Goal: Information Seeking & Learning: Find specific fact

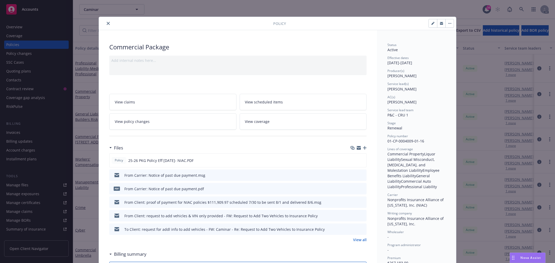
click at [107, 25] on icon "close" at bounding box center [108, 23] width 3 height 3
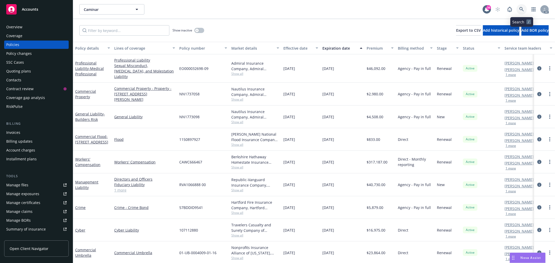
click at [522, 11] on icon at bounding box center [522, 9] width 5 height 5
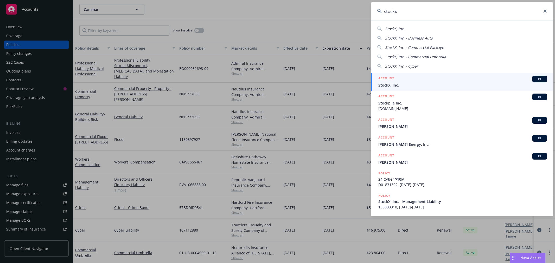
type input "stockx"
click at [428, 79] on div "ACCOUNT BI" at bounding box center [462, 79] width 169 height 7
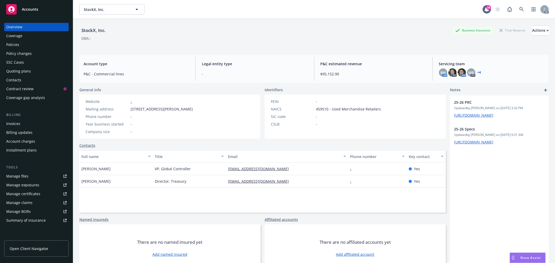
click at [14, 48] on div "Policies" at bounding box center [12, 45] width 13 height 8
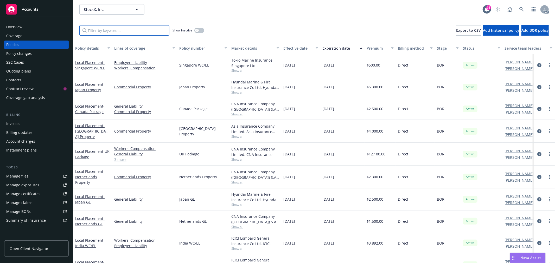
click at [117, 33] on input "Filter by keyword..." at bounding box center [124, 30] width 90 height 10
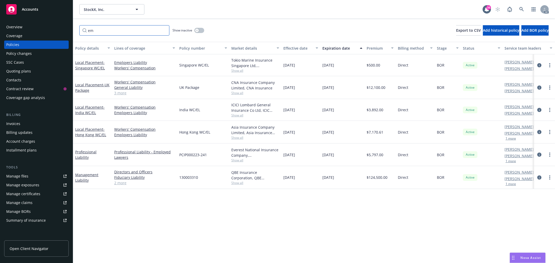
type input "e"
type input "work"
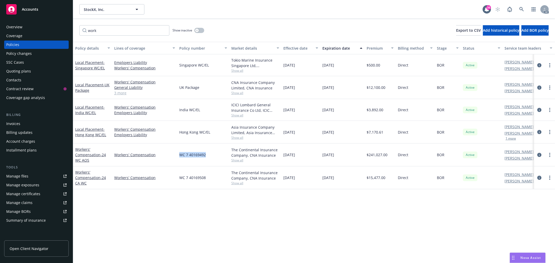
drag, startPoint x: 208, startPoint y: 154, endPoint x: 179, endPoint y: 155, distance: 29.4
click at [179, 155] on div "WC 7 40169492" at bounding box center [203, 155] width 52 height 23
copy span "WC 7 40169492"
click at [82, 155] on link "Workers' Compensation - 24 WC AOS" at bounding box center [90, 155] width 31 height 16
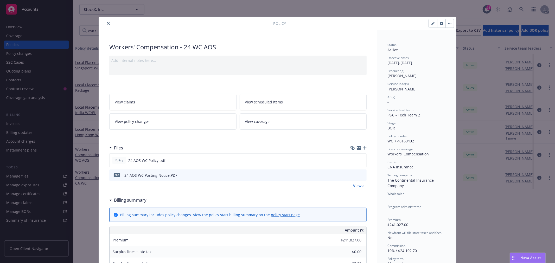
click at [107, 24] on icon "close" at bounding box center [108, 23] width 3 height 3
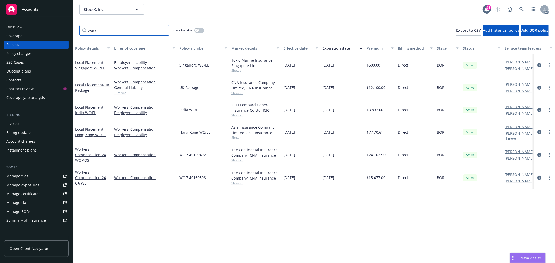
drag, startPoint x: 111, startPoint y: 31, endPoint x: 80, endPoint y: 31, distance: 30.5
click at [80, 31] on input "work" at bounding box center [124, 30] width 90 height 10
click at [525, 9] on link at bounding box center [522, 9] width 10 height 10
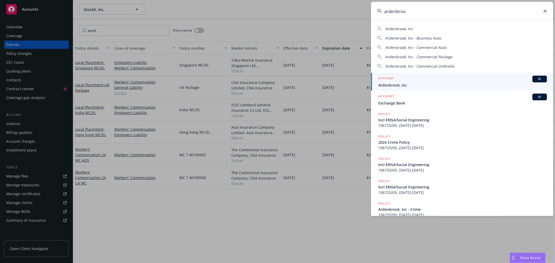
type input "ardenbroo"
click at [443, 84] on span "Ardenbrook, Inc" at bounding box center [462, 85] width 169 height 5
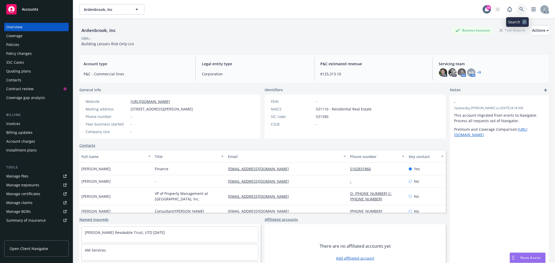
click at [521, 12] on link at bounding box center [522, 9] width 10 height 10
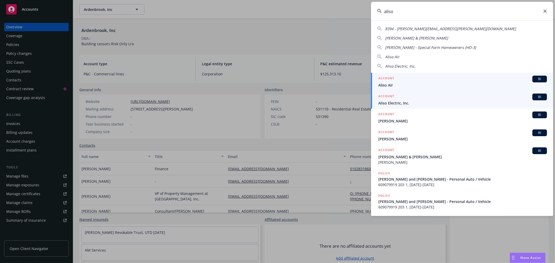
type input "aliso"
click at [438, 102] on span "Aliso Electric, Inc." at bounding box center [462, 102] width 169 height 5
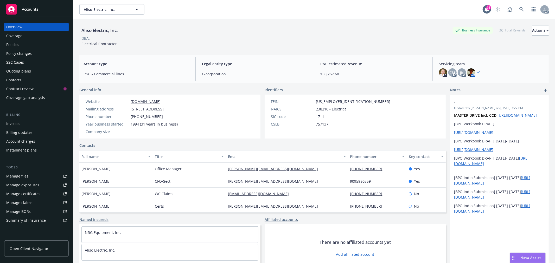
click at [478, 73] on link "+ 1" at bounding box center [480, 72] width 4 height 3
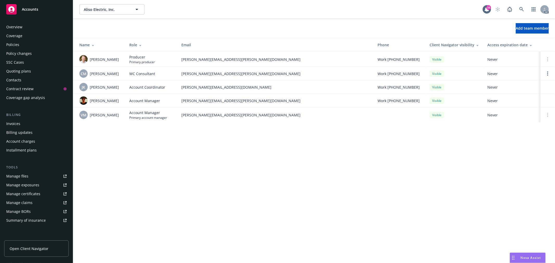
click at [27, 45] on div "Policies" at bounding box center [36, 45] width 60 height 8
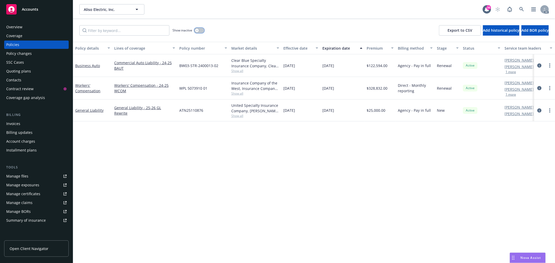
click at [201, 31] on button "button" at bounding box center [199, 30] width 10 height 5
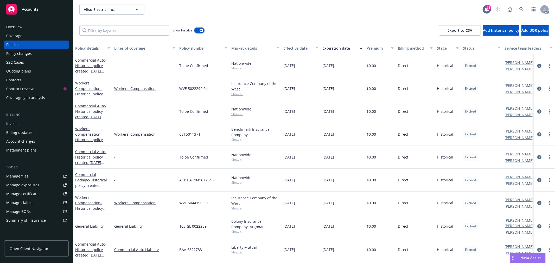
click at [202, 30] on icon "button" at bounding box center [201, 31] width 2 height 2
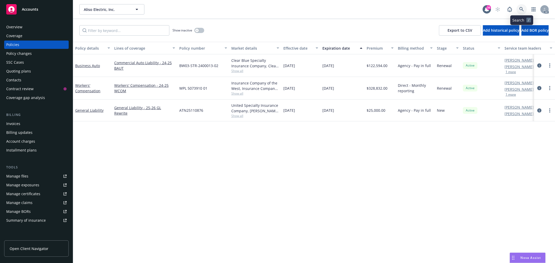
click at [522, 8] on icon at bounding box center [522, 9] width 5 height 5
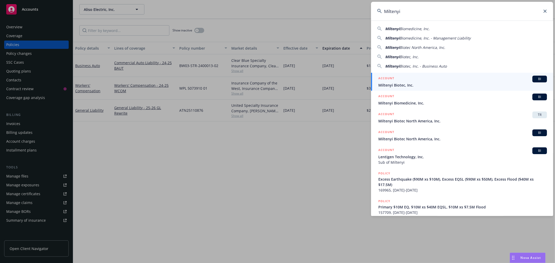
type input "Miltenyi"
click at [443, 79] on div "ACCOUNT BI" at bounding box center [462, 79] width 169 height 7
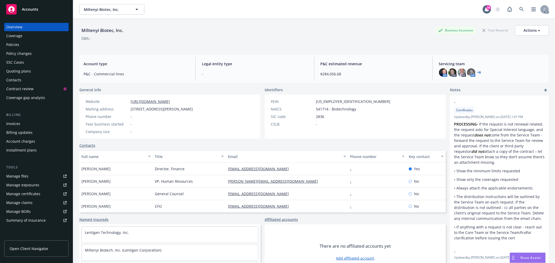
click at [14, 45] on div "Policies" at bounding box center [12, 45] width 13 height 8
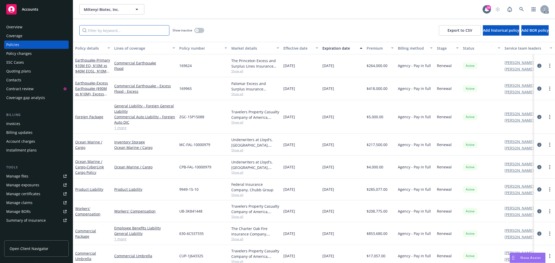
click at [112, 31] on input "Filter by keyword..." at bounding box center [124, 30] width 90 height 10
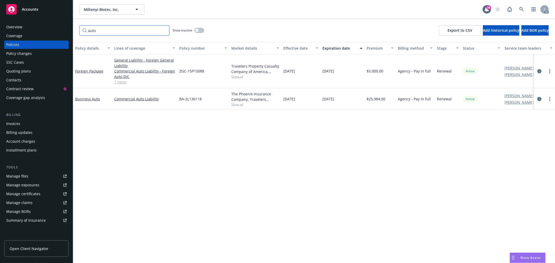
type input "auto"
drag, startPoint x: 207, startPoint y: 71, endPoint x: 180, endPoint y: 72, distance: 27.1
click at [180, 72] on div "ZGC-15P15088" at bounding box center [203, 71] width 52 height 34
copy span "ZGC-15P15088"
drag, startPoint x: 524, startPoint y: 9, endPoint x: 520, endPoint y: 21, distance: 12.3
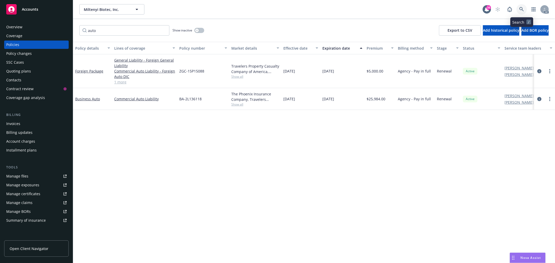
click at [523, 9] on icon at bounding box center [522, 9] width 5 height 5
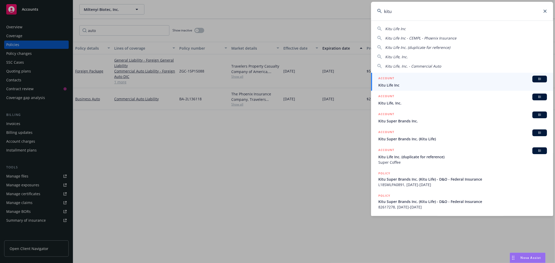
type input "kitu"
click at [439, 80] on div "ACCOUNT BI" at bounding box center [462, 79] width 169 height 7
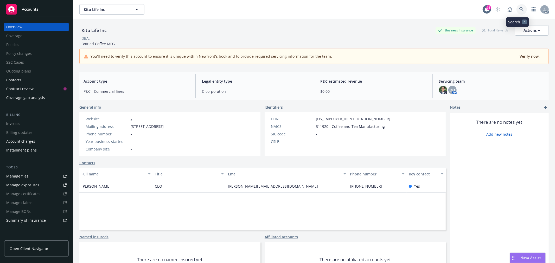
click at [520, 8] on icon at bounding box center [522, 9] width 5 height 5
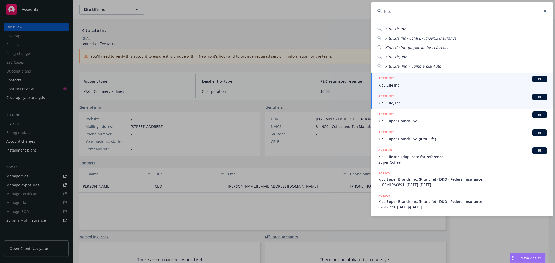
type input "kitu"
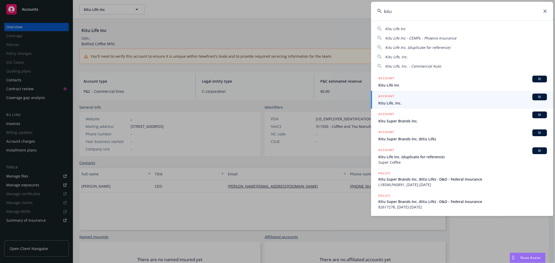
click at [446, 100] on span "Kitu Life, Inc." at bounding box center [462, 102] width 169 height 5
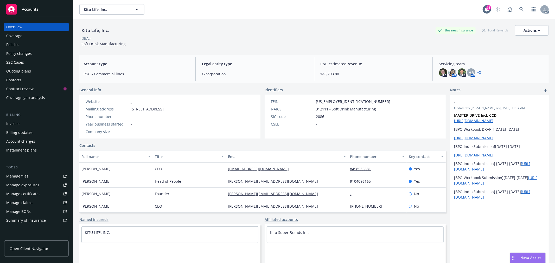
drag, startPoint x: 111, startPoint y: 168, endPoint x: 82, endPoint y: 170, distance: 29.5
click at [82, 170] on div "[PERSON_NAME]" at bounding box center [115, 169] width 73 height 12
copy span "[PERSON_NAME]"
click at [27, 45] on div "Policies" at bounding box center [36, 45] width 60 height 8
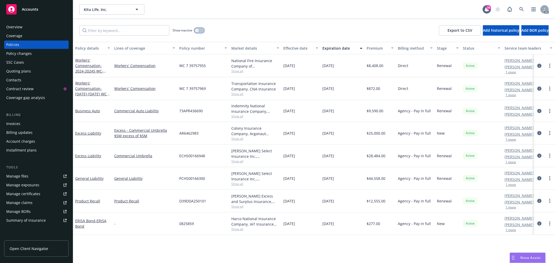
click at [198, 32] on button "button" at bounding box center [199, 30] width 10 height 5
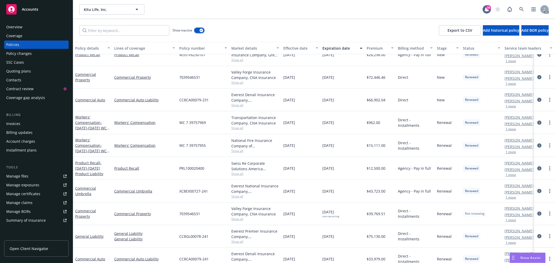
scroll to position [236, 0]
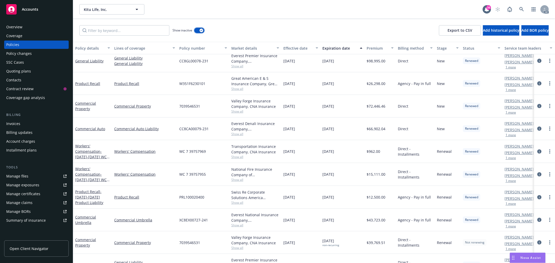
click at [199, 32] on button "button" at bounding box center [199, 30] width 10 height 5
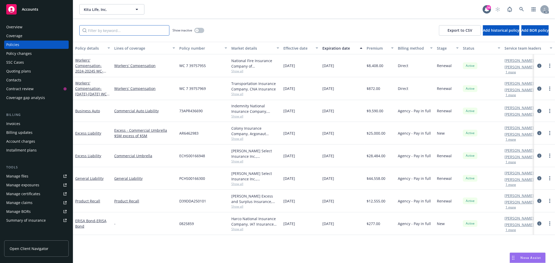
click at [133, 28] on input "Filter by keyword..." at bounding box center [124, 30] width 90 height 10
paste input "7092466627"
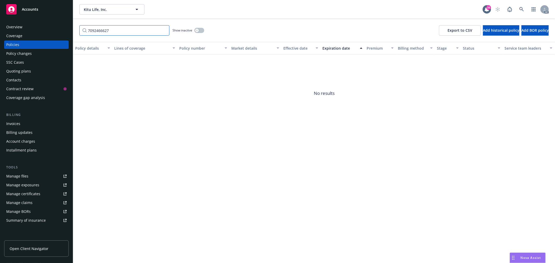
type input "7092466627"
click at [197, 29] on div "button" at bounding box center [197, 31] width 4 height 4
click at [522, 9] on icon at bounding box center [522, 9] width 5 height 5
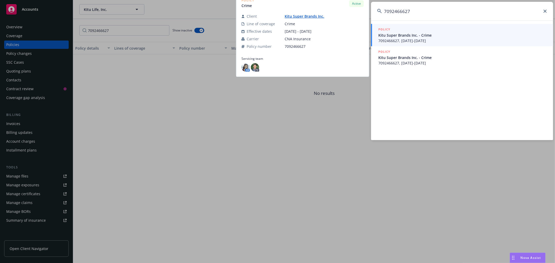
type input "7092466627"
click at [454, 36] on span "Kitu Super Brands Inc. - Crime" at bounding box center [462, 35] width 169 height 5
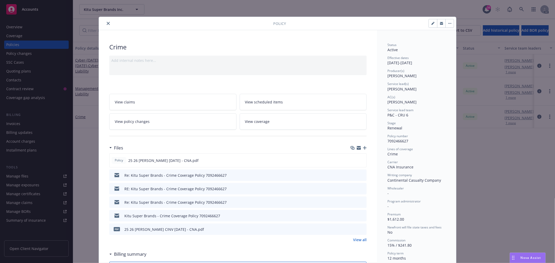
click at [107, 23] on icon "close" at bounding box center [108, 23] width 3 height 3
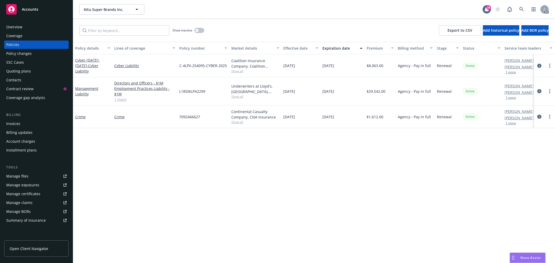
click at [35, 26] on div "Overview" at bounding box center [36, 27] width 60 height 8
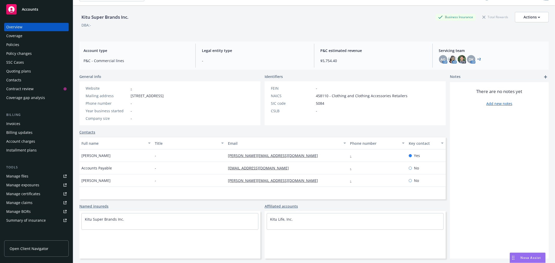
scroll to position [19, 0]
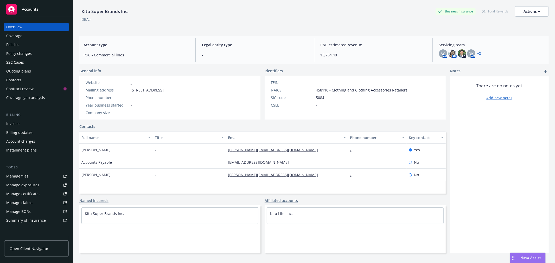
click at [478, 54] on link "+ 2" at bounding box center [480, 53] width 4 height 3
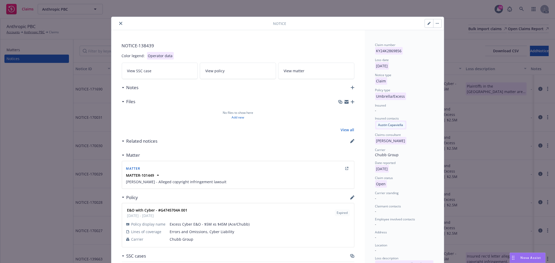
click at [425, 27] on button "button" at bounding box center [429, 23] width 8 height 8
select select "UMBRELLA_EXCESS"
select select "open"
select select "CLAIM"
select select "administrative-closure"
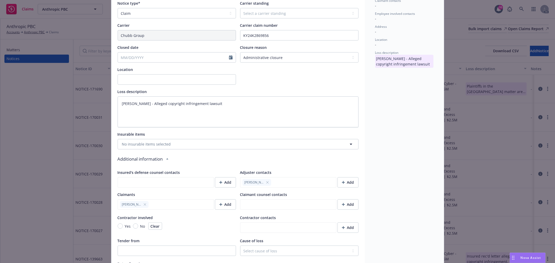
scroll to position [231, 0]
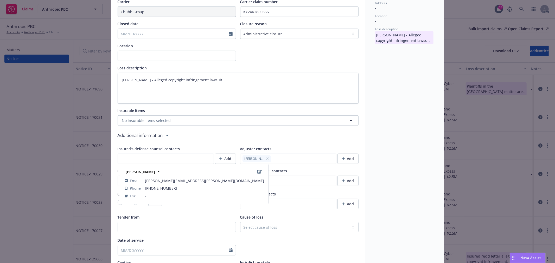
click at [267, 161] on div "Zach Stellita" at bounding box center [257, 159] width 29 height 7
click at [266, 158] on icon "button" at bounding box center [267, 158] width 3 height 3
type textarea "x"
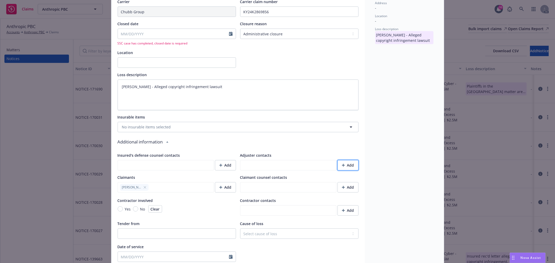
click at [348, 166] on div "Add" at bounding box center [348, 166] width 12 height 10
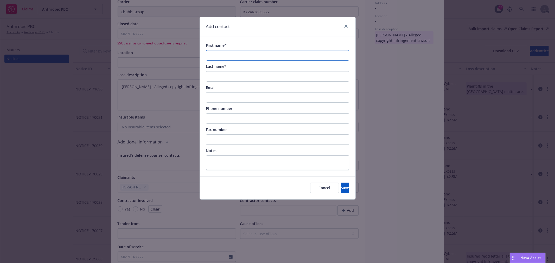
click at [256, 58] on input "First name*" at bounding box center [277, 55] width 143 height 10
paste input "Jennifer Billauer"
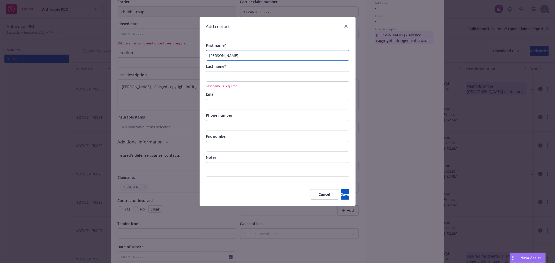
click at [230, 56] on input "Jennifer Billauer" at bounding box center [277, 55] width 143 height 10
type input "Jennifer"
click at [220, 79] on input "Last name*" at bounding box center [277, 76] width 143 height 10
paste input "Billauer"
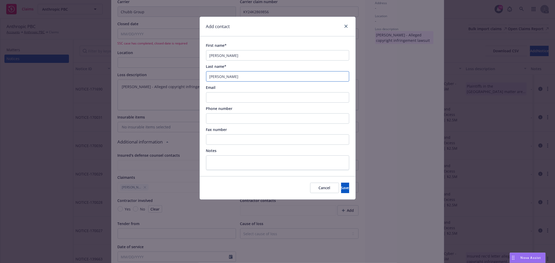
type input "Billauer"
click at [215, 116] on input "Phone number" at bounding box center [277, 118] width 143 height 10
paste input "(908) 669-3242"
type input "(908) 669-3242"
click at [229, 103] on input "Email" at bounding box center [277, 97] width 143 height 10
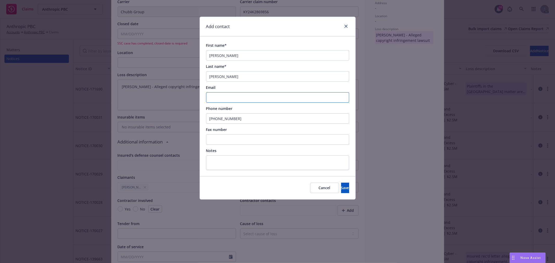
paste input "Jennifer.Billauer@Chubb.com"
type input "Jennifer.Billauer@Chubb.com"
click at [341, 190] on button "Save" at bounding box center [345, 188] width 8 height 10
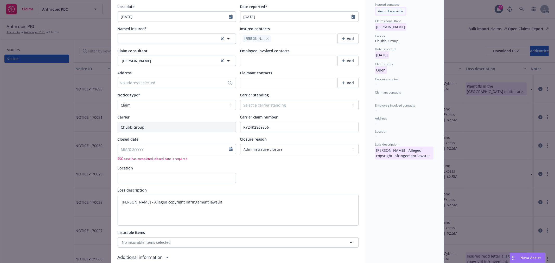
scroll to position [0, 0]
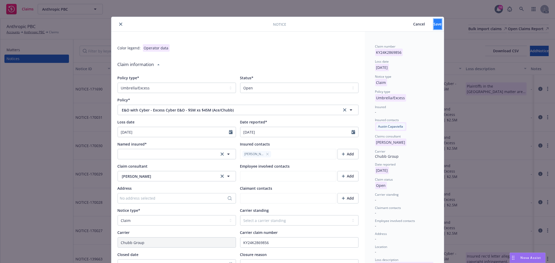
click at [434, 24] on span "Save" at bounding box center [438, 24] width 8 height 5
click at [434, 27] on button "Save" at bounding box center [438, 24] width 8 height 10
click at [434, 26] on span "Save" at bounding box center [438, 24] width 8 height 5
click at [434, 22] on span "Save" at bounding box center [438, 24] width 8 height 5
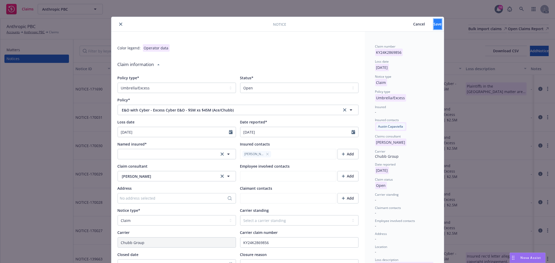
click at [434, 22] on span "Save" at bounding box center [438, 24] width 8 height 5
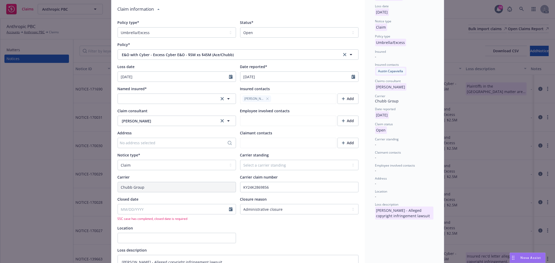
scroll to position [58, 0]
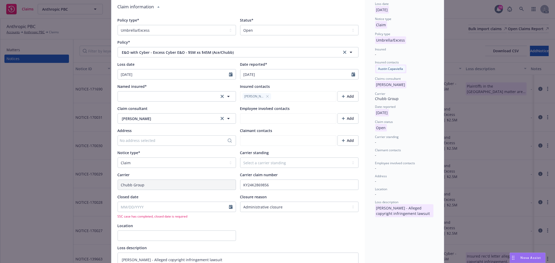
type textarea "x"
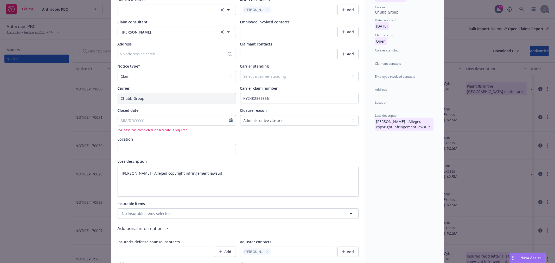
scroll to position [173, 0]
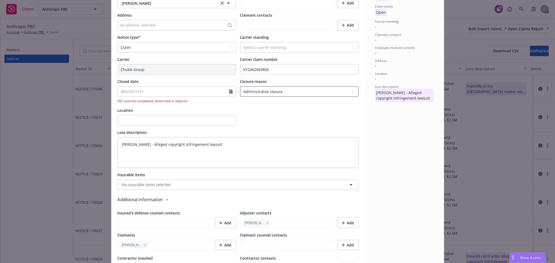
click at [302, 95] on select "Select claim closure reason Administrative closure Closed Closed no liability f…" at bounding box center [299, 91] width 118 height 10
select select
click at [240, 86] on select "Select claim closure reason Administrative closure Closed Closed no liability f…" at bounding box center [299, 91] width 118 height 10
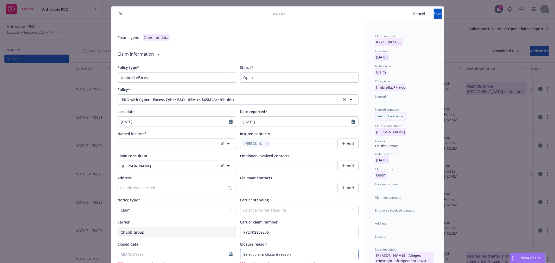
scroll to position [0, 0]
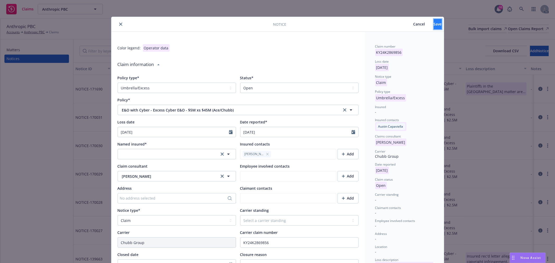
click at [434, 20] on button "Save" at bounding box center [438, 24] width 8 height 10
click at [434, 25] on span "Save" at bounding box center [438, 24] width 8 height 5
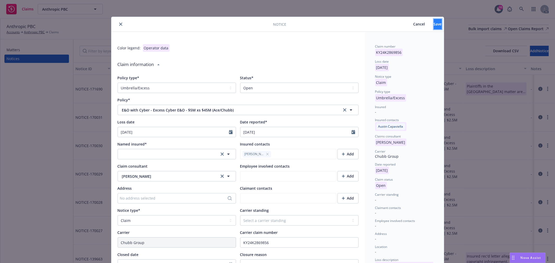
type textarea "x"
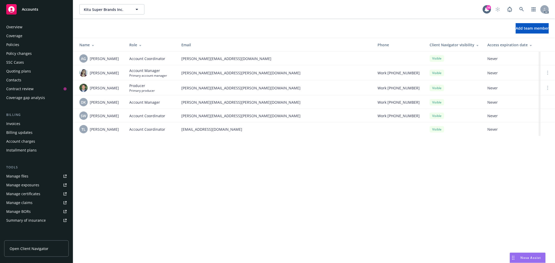
click at [24, 45] on div "Policies" at bounding box center [36, 45] width 60 height 8
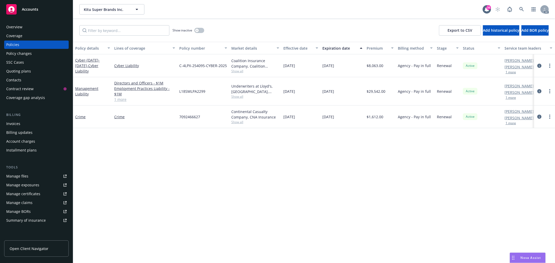
click at [33, 29] on div "Overview" at bounding box center [36, 27] width 60 height 8
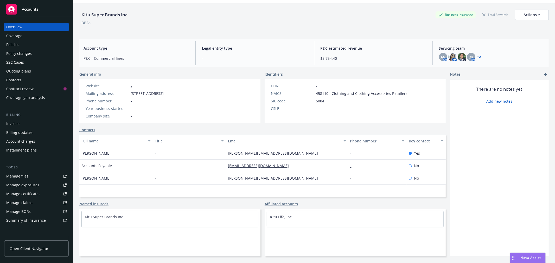
scroll to position [19, 0]
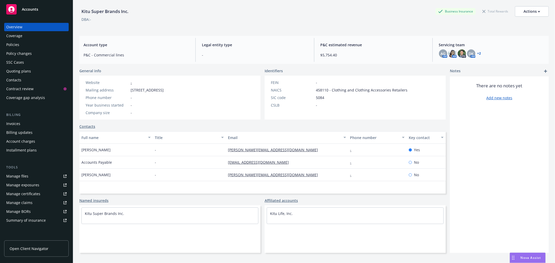
click at [293, 215] on div "Kitu Life, Inc." at bounding box center [355, 214] width 176 height 12
click at [277, 215] on link "Kitu Life, Inc." at bounding box center [281, 213] width 23 height 5
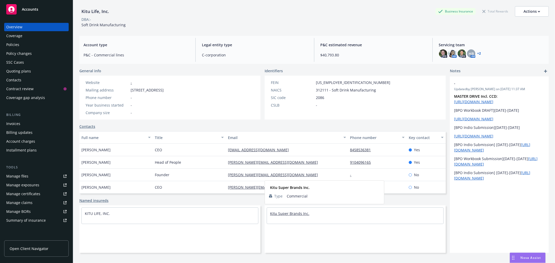
click at [287, 214] on link "Kitu Super Brands Inc." at bounding box center [289, 213] width 39 height 5
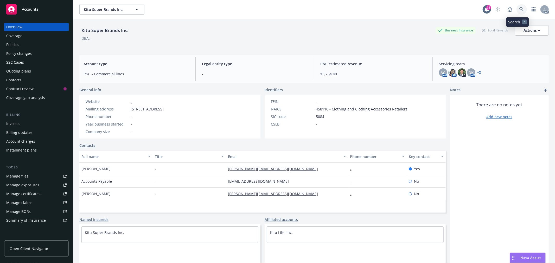
click at [520, 8] on icon at bounding box center [522, 9] width 5 height 5
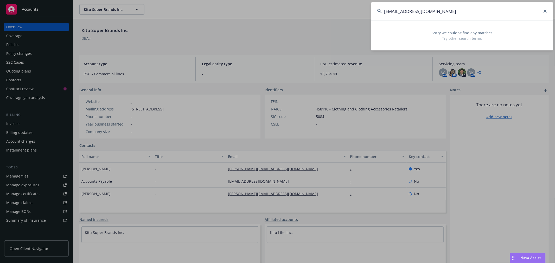
drag, startPoint x: 450, startPoint y: 10, endPoint x: 347, endPoint y: 15, distance: 102.1
click at [347, 15] on div "[EMAIL_ADDRESS][DOMAIN_NAME] Sorry we couldn’t find any matches Try other searc…" at bounding box center [277, 131] width 555 height 263
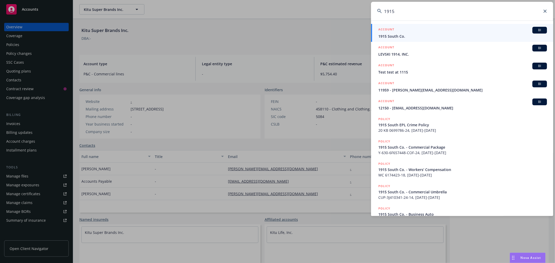
type input "1915"
click at [409, 37] on span "1915 South Co." at bounding box center [462, 36] width 169 height 5
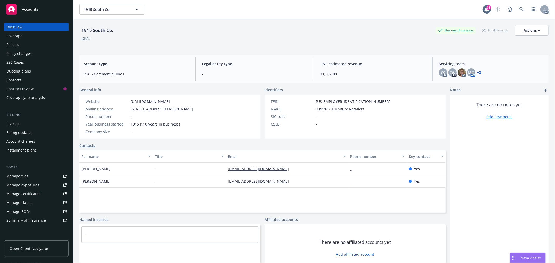
click at [24, 46] on div "Policies" at bounding box center [36, 45] width 60 height 8
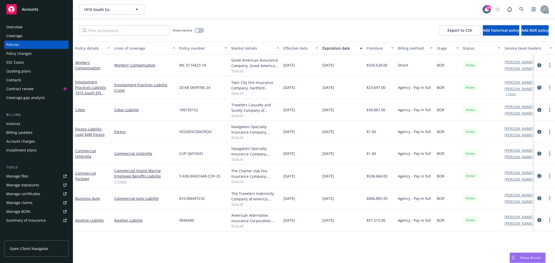
click at [123, 183] on link "2 more" at bounding box center [144, 181] width 61 height 5
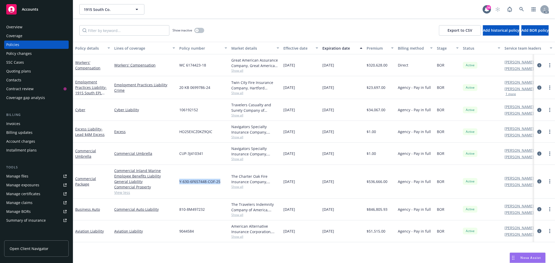
drag, startPoint x: 221, startPoint y: 182, endPoint x: 178, endPoint y: 183, distance: 43.2
click at [178, 183] on div "Y-630-6F657448-COF-25" at bounding box center [203, 182] width 52 height 34
copy span "Y-630-6F657448-COF-25"
click at [80, 179] on link "Commercial Package" at bounding box center [85, 181] width 21 height 10
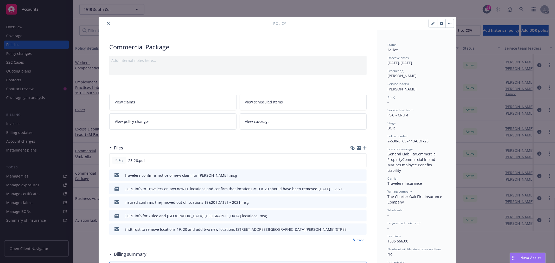
click at [105, 23] on button "close" at bounding box center [108, 23] width 6 height 6
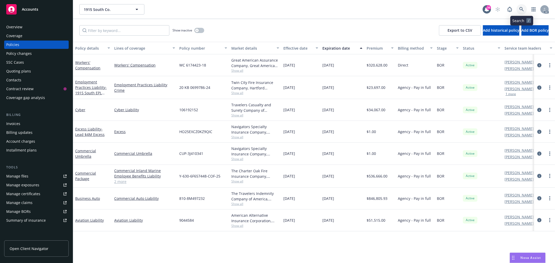
click at [522, 8] on icon at bounding box center [522, 9] width 5 height 5
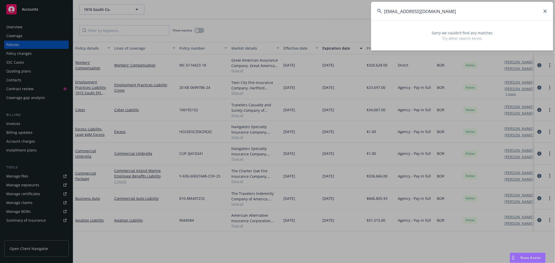
drag, startPoint x: 473, startPoint y: 14, endPoint x: 321, endPoint y: 14, distance: 151.2
click at [321, 14] on div "[EMAIL_ADDRESS][DOMAIN_NAME] Sorry we couldn’t find any matches Try other searc…" at bounding box center [277, 131] width 555 height 263
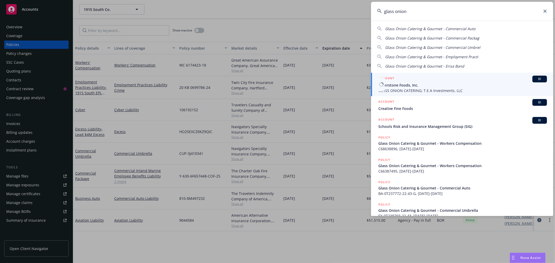
type input "glass onion"
click at [435, 87] on span "Atherstone Foods, Inc." at bounding box center [462, 85] width 169 height 5
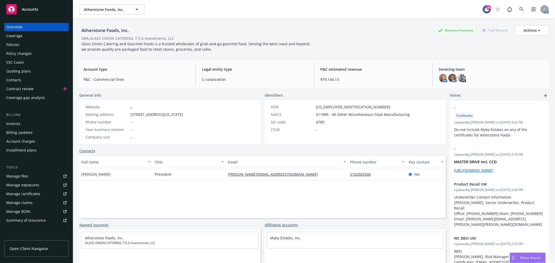
click at [22, 42] on div "Policies" at bounding box center [36, 45] width 60 height 8
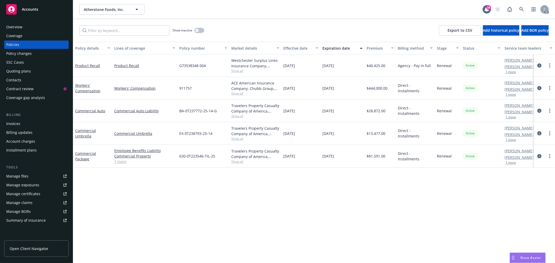
click at [24, 25] on div "Overview" at bounding box center [36, 27] width 60 height 8
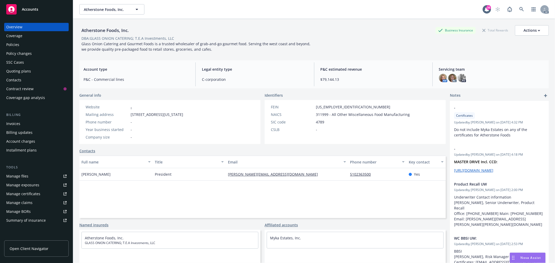
click at [20, 46] on div "Policies" at bounding box center [36, 45] width 60 height 8
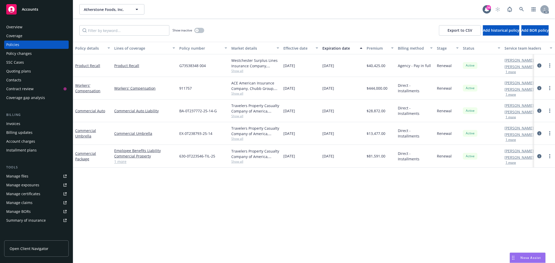
click at [28, 26] on div "Overview" at bounding box center [36, 27] width 60 height 8
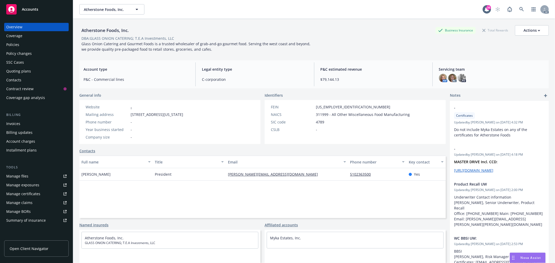
drag, startPoint x: 113, startPoint y: 176, endPoint x: 82, endPoint y: 176, distance: 31.5
click at [82, 176] on div "[PERSON_NAME]" at bounding box center [115, 174] width 73 height 12
copy span "[PERSON_NAME]"
click at [14, 46] on div "Policies" at bounding box center [12, 45] width 13 height 8
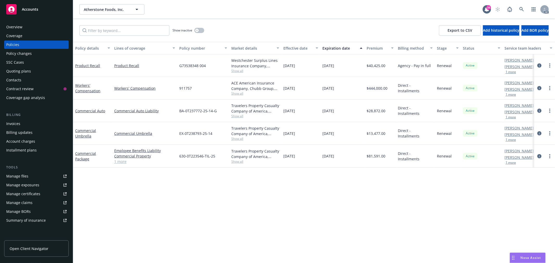
click at [123, 162] on link "1 more" at bounding box center [144, 161] width 61 height 5
drag, startPoint x: 216, startPoint y: 157, endPoint x: 178, endPoint y: 162, distance: 38.3
click at [178, 162] on div "630-0T223546-TIL-25" at bounding box center [203, 159] width 52 height 28
copy span "630-0T223546-TIL-25"
